Goal: Information Seeking & Learning: Learn about a topic

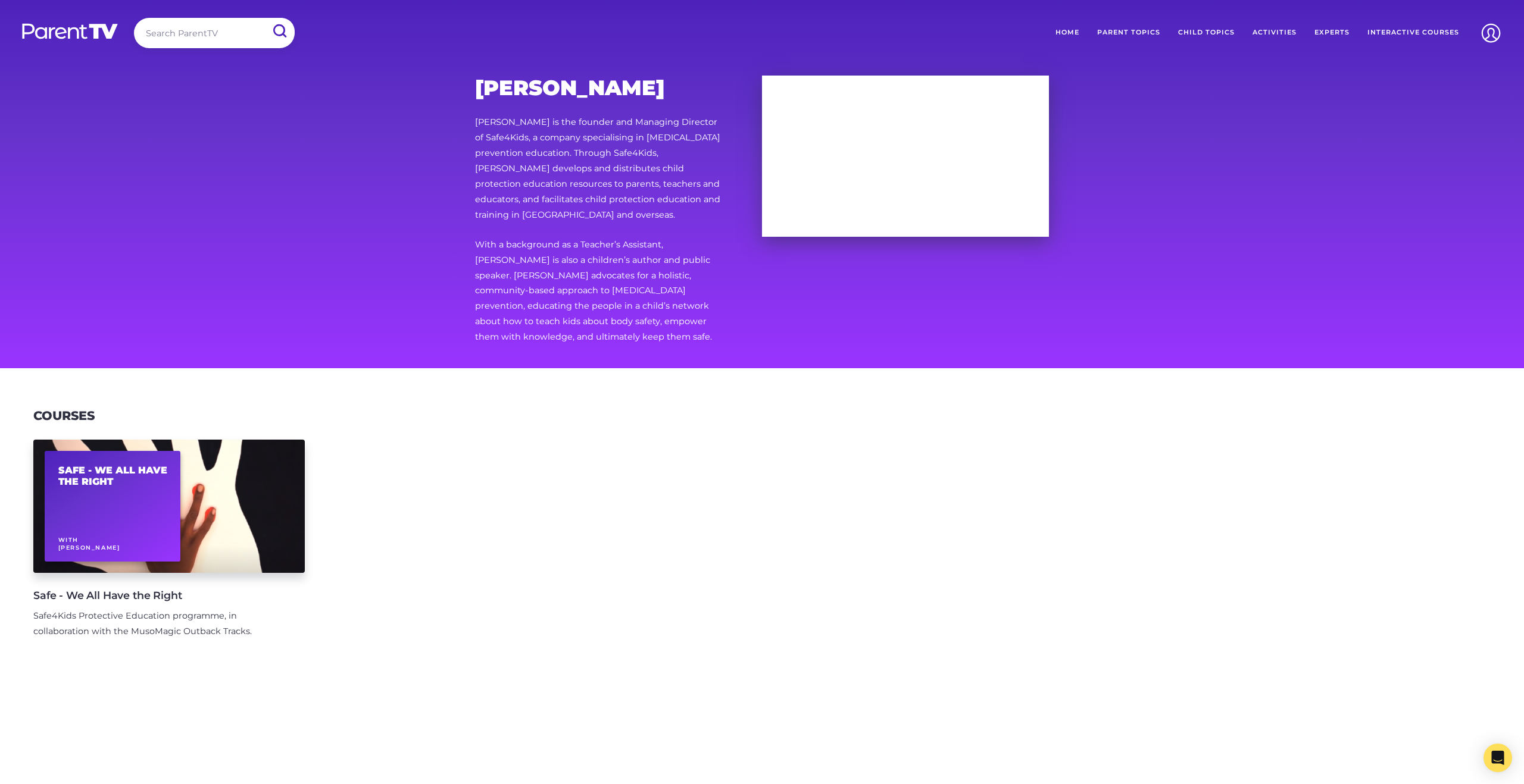
scroll to position [1, 0]
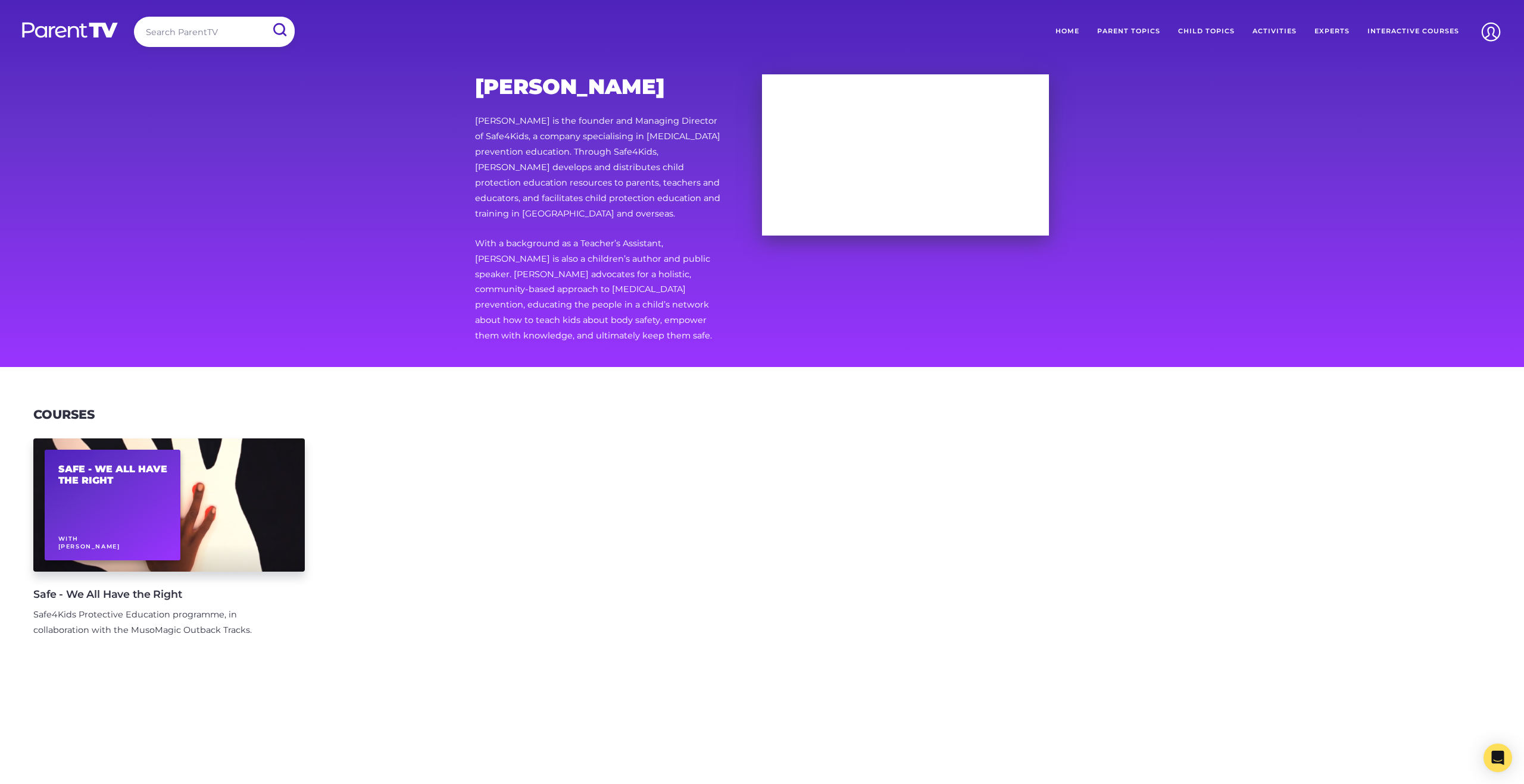
click at [1166, 188] on div "Holly-[PERSON_NAME]-[PERSON_NAME] is the founder and Managing Director of Safe4…" at bounding box center [762, 183] width 1524 height 368
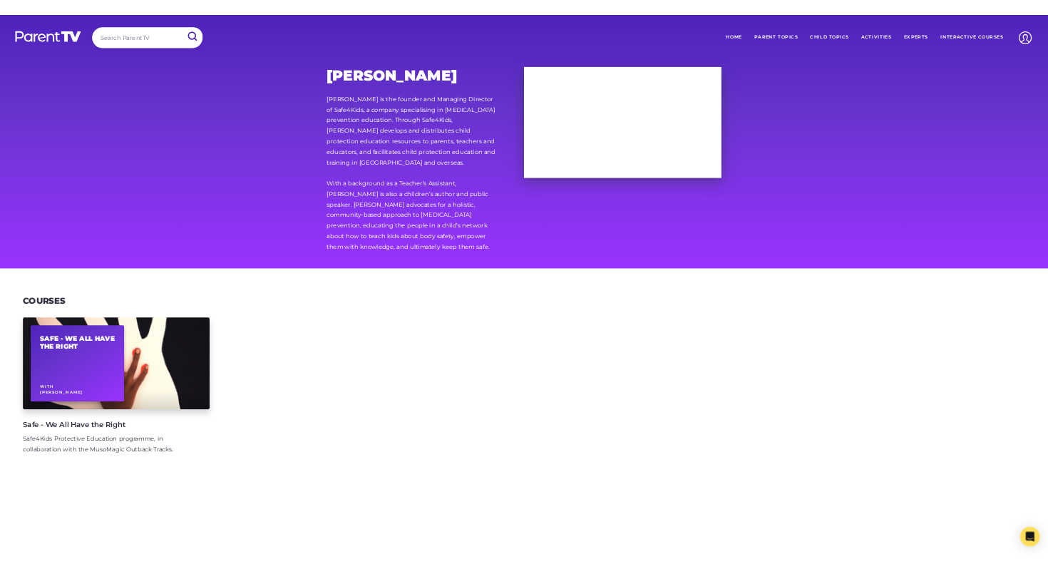
scroll to position [2, 0]
